Goal: Find specific page/section: Find specific page/section

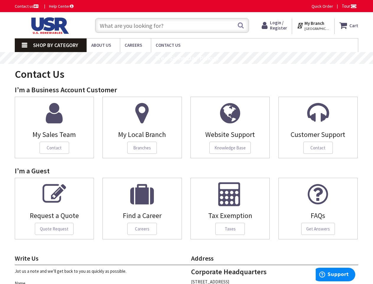
click at [187, 142] on div "Website Support Knowledge Base" at bounding box center [230, 128] width 88 height 62
click at [349, 6] on span "Tour" at bounding box center [349, 6] width 15 height 6
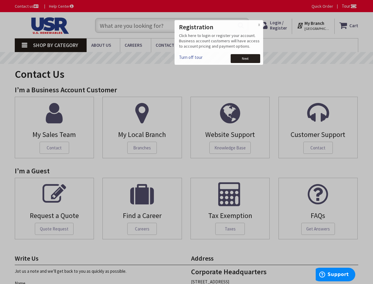
click at [354, 6] on div at bounding box center [186, 142] width 373 height 284
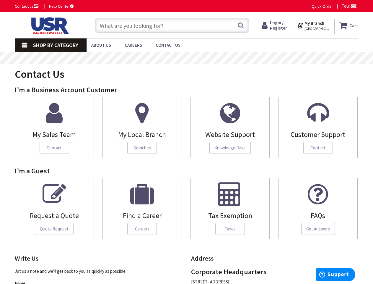
click at [314, 25] on strong "My Branch" at bounding box center [315, 23] width 20 height 6
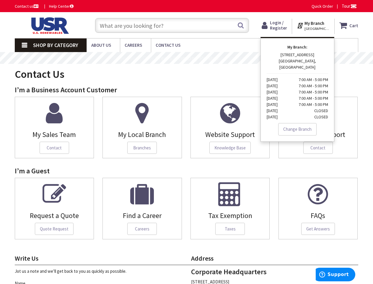
click at [51, 45] on span "Shop By Category" at bounding box center [55, 45] width 45 height 7
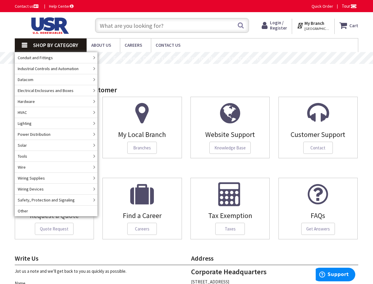
click at [187, 58] on rs-layer "Free Next Day Truck Delivery for Business Accounts" at bounding box center [187, 58] width 149 height 7
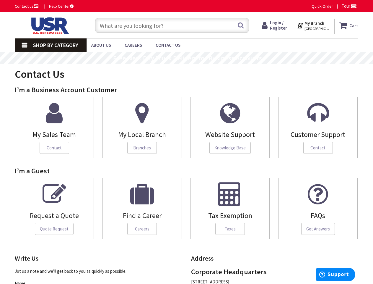
click at [104, 269] on div "Jot us a note and we’ll get back to you as quickly as possible." at bounding box center [103, 271] width 177 height 6
